Goal: Find contact information: Find contact information

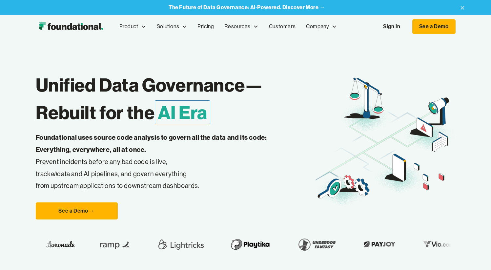
scroll to position [1, 0]
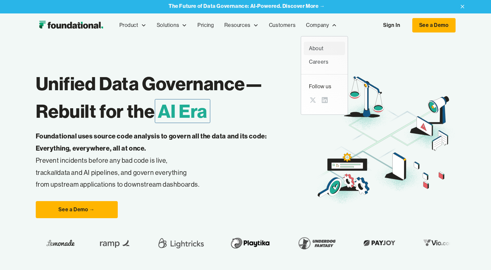
click at [320, 49] on div "About" at bounding box center [324, 48] width 31 height 9
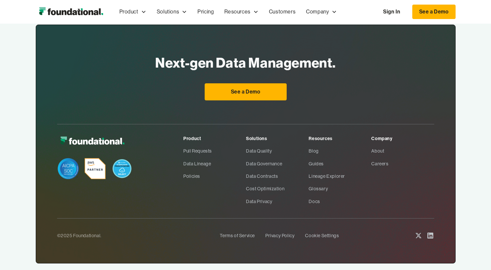
scroll to position [483, 0]
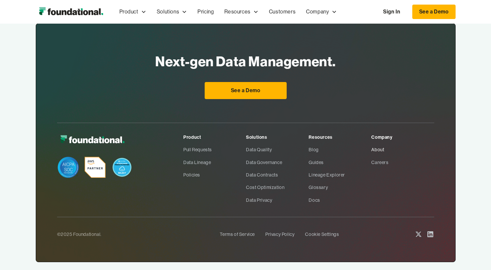
click at [382, 143] on link "About" at bounding box center [402, 149] width 63 height 12
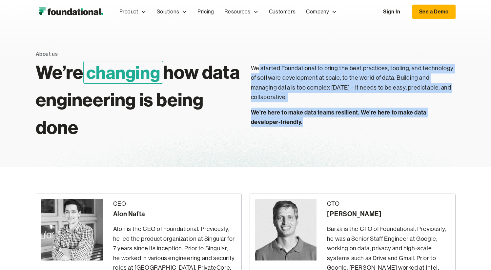
drag, startPoint x: 259, startPoint y: 69, endPoint x: 306, endPoint y: 115, distance: 66.1
click at [306, 115] on div "We started Foundational to bring the best practices, tooling, and technology of…" at bounding box center [353, 92] width 205 height 69
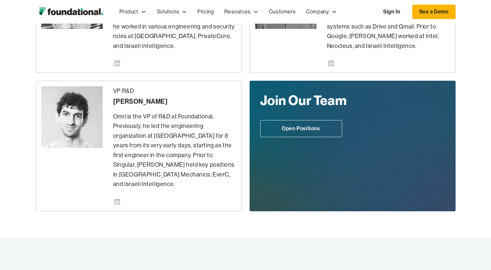
scroll to position [231, 0]
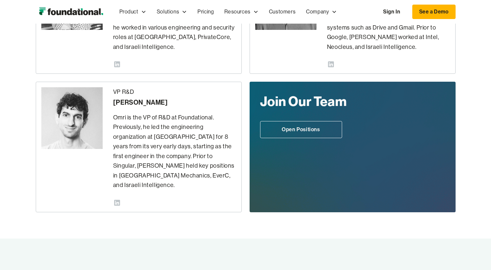
click at [117, 200] on icon at bounding box center [117, 203] width 6 height 6
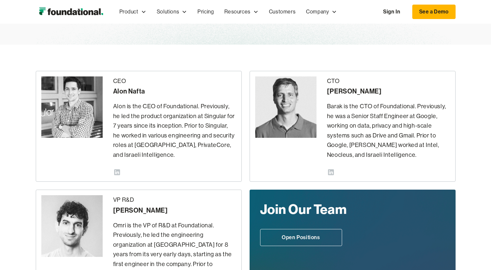
scroll to position [124, 0]
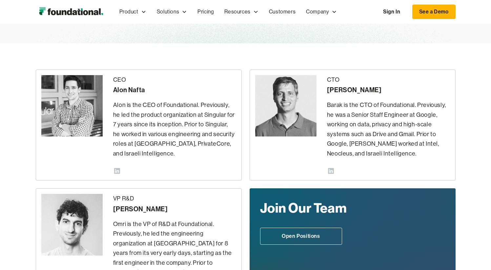
click at [119, 170] on icon at bounding box center [117, 171] width 6 height 6
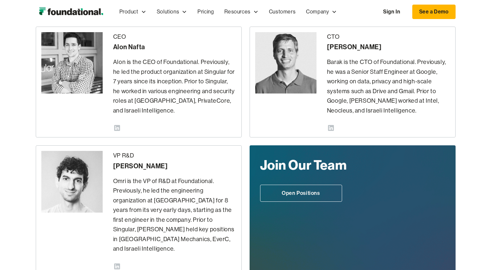
scroll to position [174, 0]
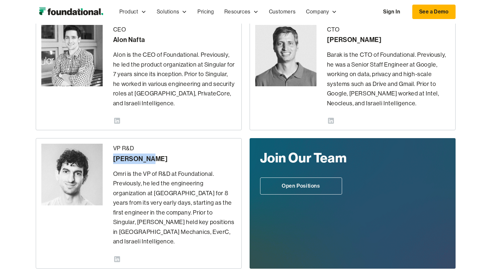
drag, startPoint x: 141, startPoint y: 160, endPoint x: 108, endPoint y: 159, distance: 32.8
click at [108, 159] on div "VP R&D Omri Ildis Omri is the VP of R&D at Foundational. Previously, he led the…" at bounding box center [139, 203] width 206 height 131
copy div "[PERSON_NAME]"
